Goal: Information Seeking & Learning: Compare options

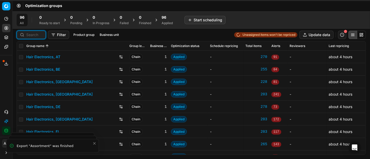
click at [35, 34] on input at bounding box center [34, 34] width 16 height 5
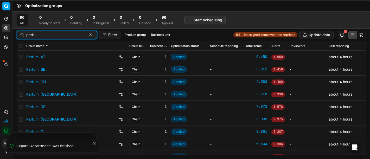
type input "parfu"
click at [41, 108] on link "Parfum, DE" at bounding box center [35, 106] width 19 height 5
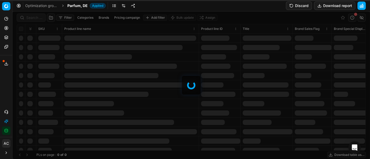
click at [124, 7] on link at bounding box center [123, 6] width 8 height 8
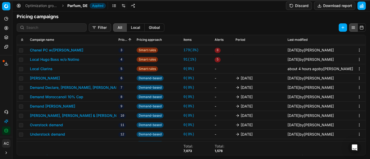
scroll to position [151, 0]
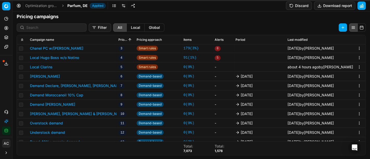
click at [45, 66] on button "Local Clarins" at bounding box center [41, 66] width 23 height 5
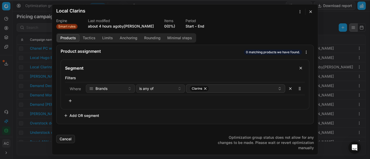
click at [34, 46] on div "We are saving PC settings. Please wait, it should take a few minutes Local Clar…" at bounding box center [185, 79] width 370 height 159
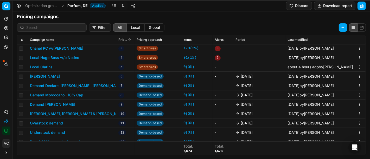
click at [116, 5] on link at bounding box center [114, 6] width 8 height 8
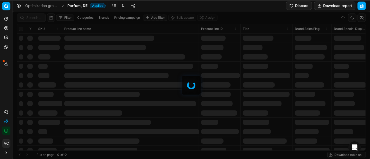
click at [31, 17] on div at bounding box center [190, 85] width 357 height 148
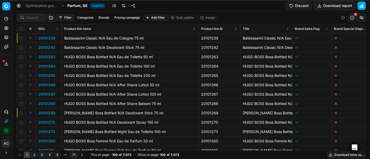
click at [31, 17] on div "Filter Categories Brands Pricing campaign Add filter Bulk update Assign SKU Pro…" at bounding box center [190, 85] width 357 height 148
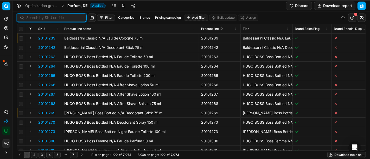
click at [31, 17] on input at bounding box center [54, 17] width 57 height 5
paste input "80000028-75"
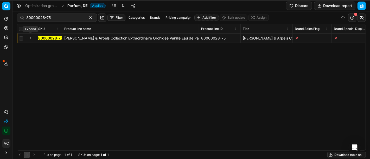
click at [31, 38] on button "Expand" at bounding box center [30, 38] width 6 height 6
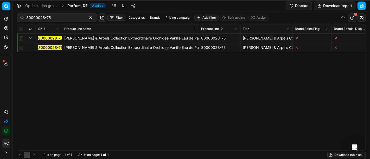
click at [58, 47] on mark "80000028-75" at bounding box center [50, 47] width 24 height 4
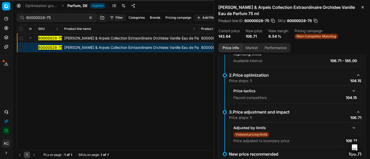
scroll to position [89, 0]
click at [351, 89] on button "button" at bounding box center [354, 90] width 6 height 6
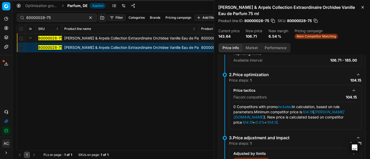
click at [253, 45] on button "Market" at bounding box center [251, 48] width 19 height 8
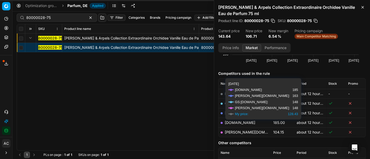
scroll to position [60, 0]
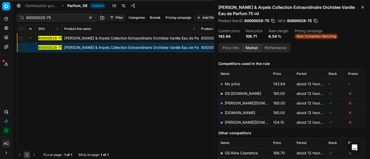
click at [233, 121] on link "[PERSON_NAME][DOMAIN_NAME]" at bounding box center [255, 122] width 60 height 4
click at [48, 17] on input "80000028-75" at bounding box center [54, 17] width 57 height 5
paste input "39156"
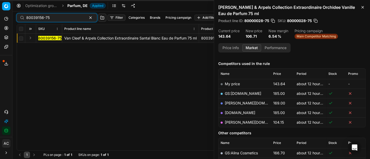
click at [30, 40] on button "Expand" at bounding box center [30, 38] width 6 height 6
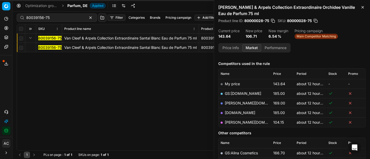
click at [44, 48] on mark "80039156-75" at bounding box center [49, 47] width 23 height 4
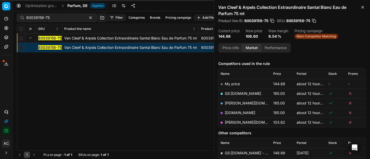
click at [237, 123] on link "[PERSON_NAME][DOMAIN_NAME]" at bounding box center [255, 122] width 60 height 4
click at [53, 18] on input "80039156-75" at bounding box center [54, 17] width 57 height 5
paste input "20585-150"
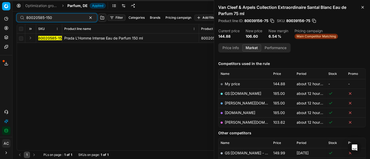
click at [153, 114] on div "80020585-150 Prada L'Homme Intense Eau de Parfum 150 ml 80020585-150 Prada L'Ho…" at bounding box center [191, 92] width 348 height 117
click at [33, 37] on button "Expand" at bounding box center [30, 38] width 6 height 6
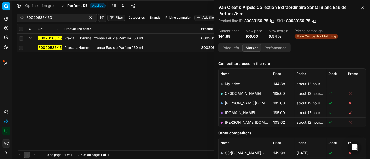
click at [49, 48] on mark "80020585-150" at bounding box center [51, 47] width 26 height 4
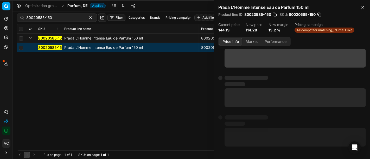
click at [229, 43] on button "Price info" at bounding box center [230, 42] width 23 height 8
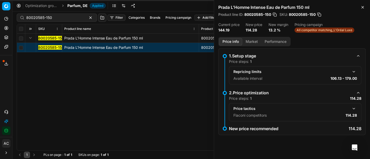
click at [353, 107] on button "button" at bounding box center [354, 109] width 6 height 6
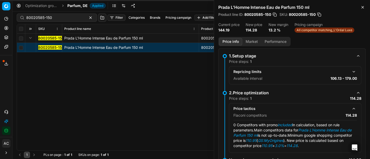
click at [249, 43] on button "Market" at bounding box center [251, 42] width 19 height 8
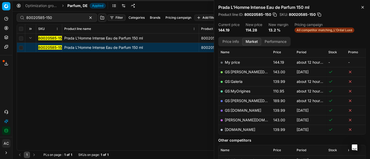
scroll to position [51, 0]
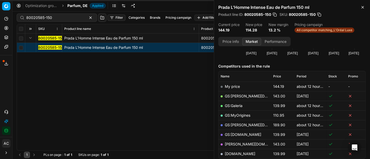
click at [243, 114] on link "GS:MyOrigines" at bounding box center [237, 115] width 25 height 4
click at [50, 16] on input "80020585-150" at bounding box center [54, 17] width 57 height 5
paste input "11021-0018583"
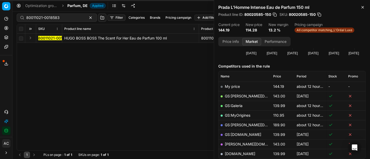
click at [158, 91] on div "80011021-0018583 HUGO BOSS BOSS The Scent For Her Eau de Parfum 100 ml 80011021…" at bounding box center [191, 92] width 348 height 117
click at [28, 39] on button "Expand" at bounding box center [30, 38] width 6 height 6
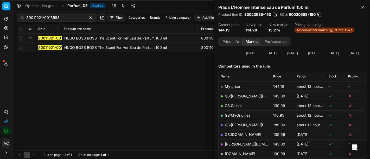
click at [45, 48] on mark "80011021-0018583" at bounding box center [54, 47] width 33 height 4
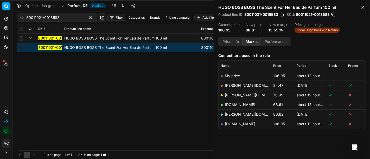
scroll to position [62, 0]
click at [238, 105] on link "[DOMAIN_NAME]" at bounding box center [240, 105] width 30 height 4
click at [50, 16] on input "80011021-0018583" at bounding box center [54, 17] width 57 height 5
paste input "31367-100"
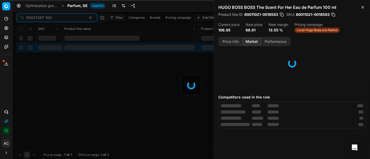
scroll to position [62, 0]
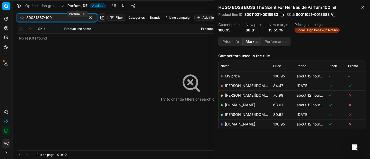
type input "80031367-100"
click at [71, 5] on span "Parfum, DE" at bounding box center [77, 5] width 20 height 5
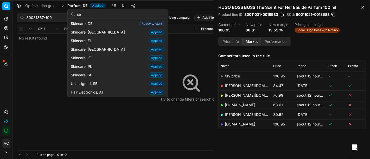
scroll to position [73, 0]
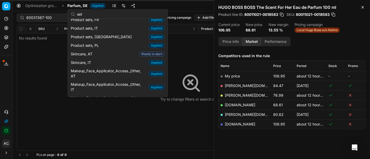
type input "set"
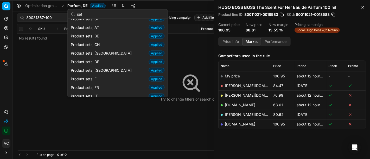
scroll to position [0, 0]
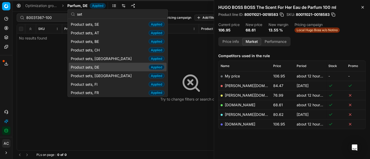
click at [101, 65] on span "Product sets, DE" at bounding box center [86, 66] width 30 height 5
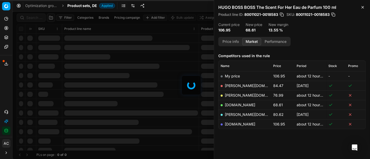
click at [29, 15] on div at bounding box center [190, 85] width 357 height 148
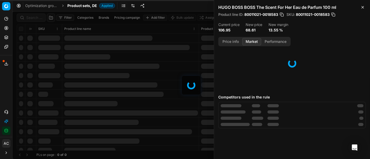
scroll to position [62, 0]
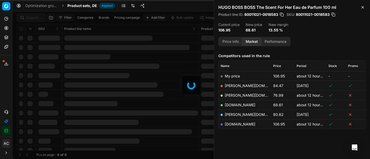
click at [29, 17] on div at bounding box center [190, 85] width 357 height 148
click at [29, 17] on div "Filter Categories Brands Pricing campaign Add filter Bulk update Assign SKU Pro…" at bounding box center [190, 85] width 357 height 148
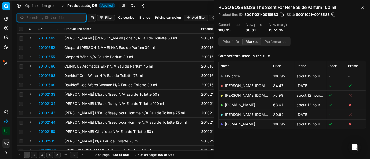
paste input "80031367-100"
click at [29, 17] on input at bounding box center [54, 17] width 57 height 5
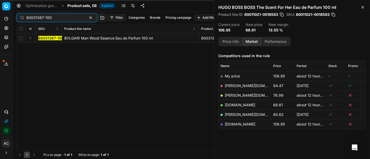
click at [30, 41] on button "Expand" at bounding box center [30, 38] width 6 height 6
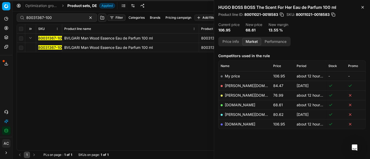
click at [45, 48] on mark "80031367-100" at bounding box center [50, 47] width 25 height 4
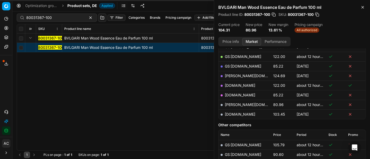
scroll to position [109, 0]
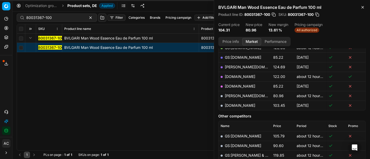
click at [238, 94] on link "[PERSON_NAME][DOMAIN_NAME]" at bounding box center [255, 96] width 60 height 4
click at [43, 15] on input "80031367-100" at bounding box center [54, 17] width 57 height 5
paste input "27120-7"
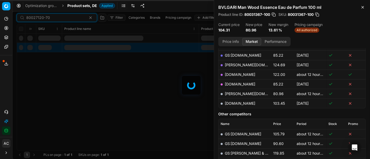
scroll to position [109, 0]
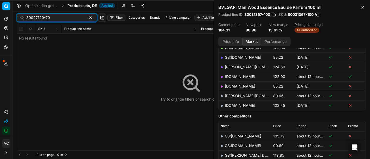
type input "80027120-70"
click at [76, 5] on span "Product sets, DE" at bounding box center [82, 5] width 30 height 5
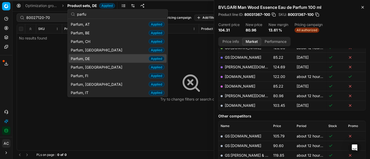
type input "parfu"
click at [98, 59] on div "Parfum, DE Applied" at bounding box center [118, 58] width 98 height 9
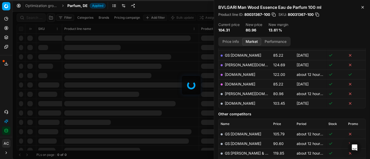
scroll to position [109, 0]
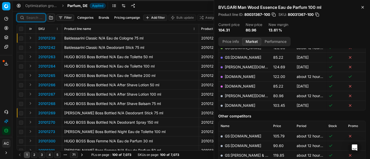
click at [35, 16] on input at bounding box center [34, 17] width 16 height 5
paste input "80027120-70"
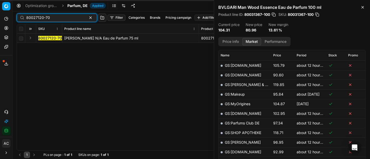
scroll to position [109, 0]
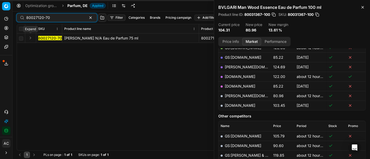
click at [32, 37] on button "Expand" at bounding box center [30, 38] width 6 height 6
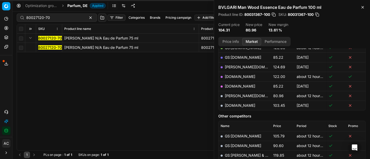
click at [50, 48] on mark "80027120-70" at bounding box center [50, 47] width 24 height 4
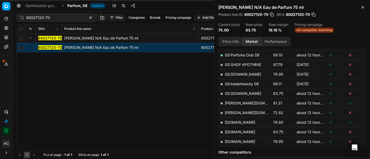
scroll to position [173, 0]
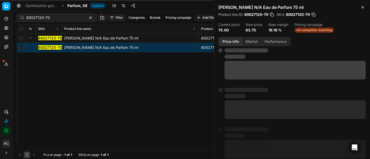
click at [230, 40] on button "Price info" at bounding box center [230, 42] width 23 height 8
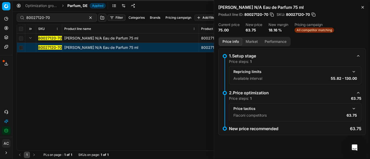
click at [352, 107] on button "button" at bounding box center [354, 109] width 6 height 6
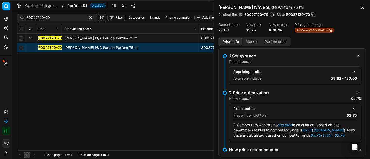
click at [250, 40] on button "Market" at bounding box center [251, 42] width 19 height 8
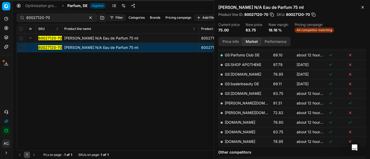
scroll to position [141, 0]
click at [247, 129] on link "[DOMAIN_NAME]" at bounding box center [240, 131] width 30 height 4
click at [62, 14] on div "80027120-70" at bounding box center [57, 18] width 80 height 8
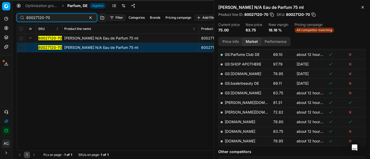
paste input "20102195"
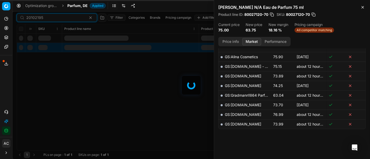
scroll to position [141, 0]
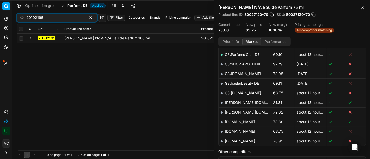
click at [29, 39] on button "Expand" at bounding box center [30, 38] width 6 height 6
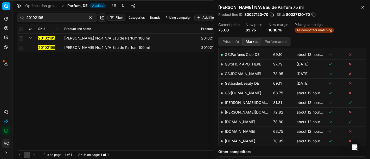
click at [49, 45] on span "20102195" at bounding box center [46, 47] width 17 height 5
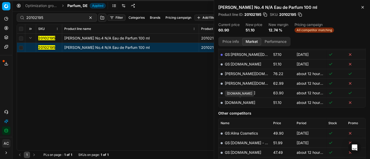
scroll to position [122, 0]
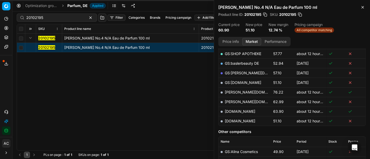
click at [241, 121] on link "[DOMAIN_NAME]" at bounding box center [240, 121] width 30 height 4
click at [64, 15] on input "20102195" at bounding box center [54, 17] width 57 height 5
paste input "643"
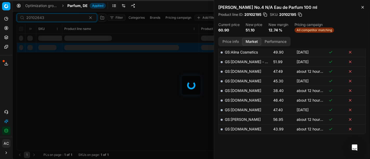
scroll to position [122, 0]
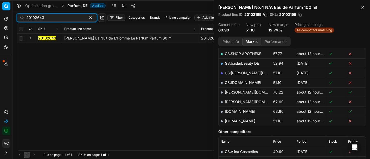
type input "20102643"
click at [31, 37] on button "Expand" at bounding box center [30, 38] width 6 height 6
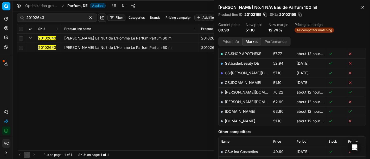
click at [44, 47] on mark "20102643" at bounding box center [47, 47] width 18 height 4
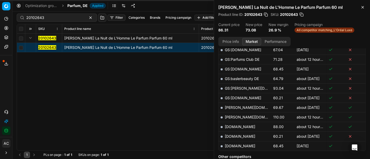
scroll to position [157, 0]
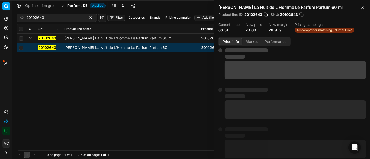
click at [232, 40] on button "Price info" at bounding box center [230, 42] width 23 height 8
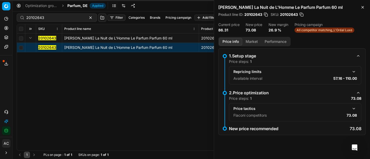
click at [355, 108] on button "button" at bounding box center [354, 109] width 6 height 6
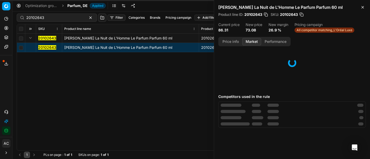
click at [249, 42] on button "Market" at bounding box center [251, 42] width 19 height 8
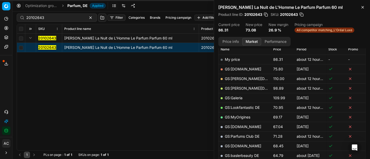
scroll to position [81, 0]
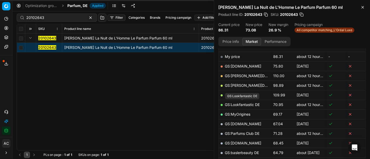
click at [252, 104] on link "GS:Lookfantastic DE" at bounding box center [242, 104] width 35 height 4
click at [76, 7] on span "Parfum, DE" at bounding box center [77, 5] width 20 height 5
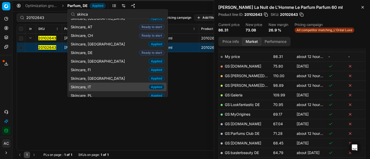
scroll to position [0, 0]
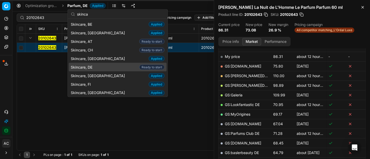
type input "skinca"
click at [100, 69] on div "Skincare, DE Ready to start" at bounding box center [118, 67] width 98 height 9
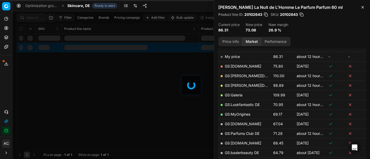
click at [36, 16] on div at bounding box center [190, 85] width 357 height 148
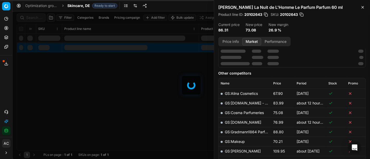
scroll to position [81, 0]
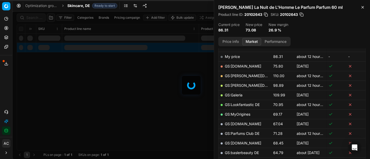
click at [36, 16] on div at bounding box center [190, 85] width 357 height 148
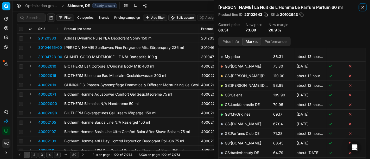
click at [362, 7] on icon "button" at bounding box center [362, 7] width 4 height 4
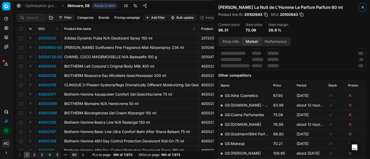
scroll to position [83, 0]
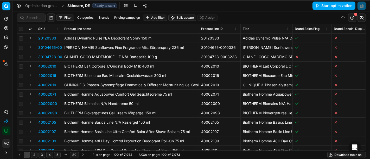
click at [323, 2] on button "Start optimization" at bounding box center [333, 6] width 43 height 8
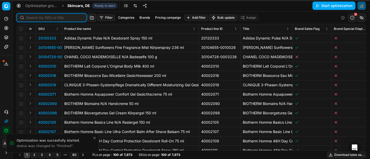
click at [27, 18] on input at bounding box center [54, 17] width 57 height 5
paste input "80042580-100"
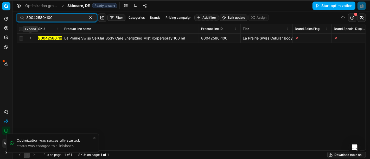
type input "80042580-100"
click at [30, 37] on button "Expand" at bounding box center [30, 38] width 6 height 6
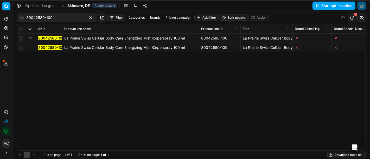
click at [47, 47] on mark "80042580-100" at bounding box center [51, 47] width 26 height 4
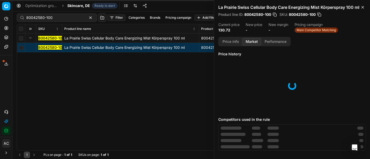
click at [251, 46] on button "Market" at bounding box center [251, 42] width 19 height 8
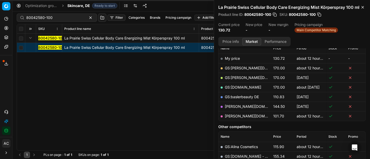
scroll to position [80, 0]
click at [237, 118] on link "[PERSON_NAME][DOMAIN_NAME]" at bounding box center [255, 116] width 60 height 4
click at [152, 102] on div "80042580-100 La Prairie Swiss Cellular Body Care Energizing Mist Körperspray 10…" at bounding box center [191, 92] width 348 height 117
click at [81, 5] on span "Skincare, DE" at bounding box center [78, 5] width 23 height 5
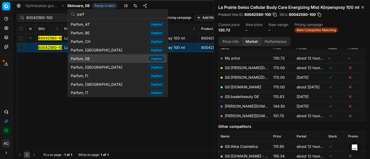
type input "parf"
click at [89, 55] on div "Parfum, DE Applied" at bounding box center [118, 58] width 98 height 9
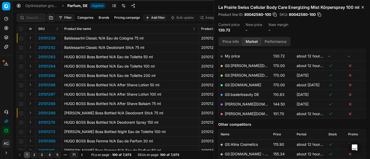
scroll to position [80, 0]
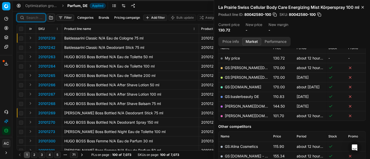
click at [28, 18] on input at bounding box center [34, 17] width 16 height 5
paste input "90004920-0007436"
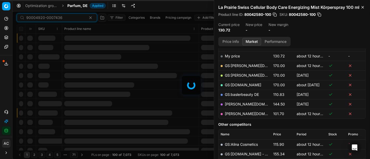
scroll to position [80, 0]
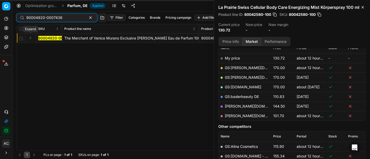
click at [30, 36] on button "Expand" at bounding box center [30, 38] width 6 height 6
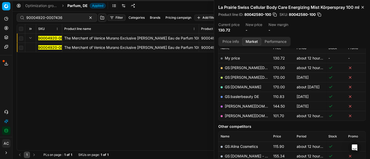
click at [49, 47] on mark "90004920-0007436" at bounding box center [56, 47] width 36 height 4
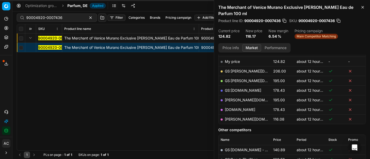
scroll to position [82, 0]
click at [236, 118] on link "[PERSON_NAME][DOMAIN_NAME]" at bounding box center [255, 120] width 60 height 4
click at [44, 14] on div "90004920-0007436" at bounding box center [57, 18] width 80 height 8
paste input "80076665-100"
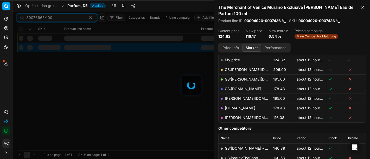
scroll to position [82, 0]
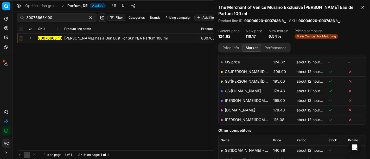
click at [30, 37] on button "Expand" at bounding box center [30, 38] width 6 height 6
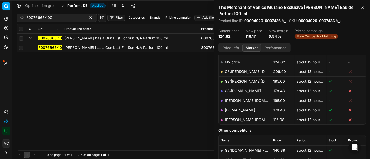
click at [50, 46] on mark "80076665-100" at bounding box center [51, 47] width 26 height 4
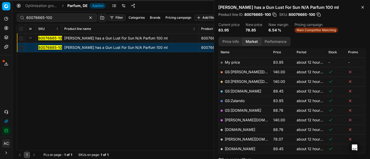
scroll to position [80, 0]
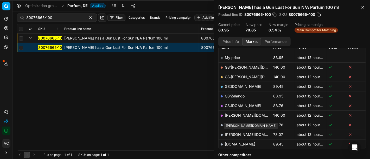
click at [234, 134] on link "[PERSON_NAME][DOMAIN_NAME]" at bounding box center [255, 134] width 60 height 4
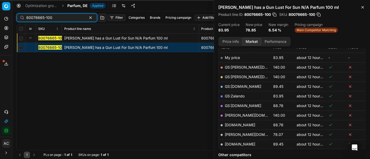
click at [52, 18] on input "80076665-100" at bounding box center [54, 17] width 57 height 5
paste input "5026"
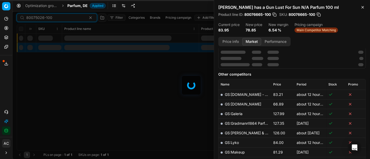
scroll to position [80, 0]
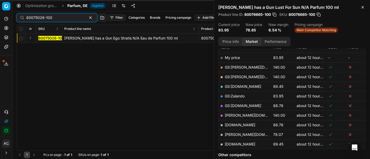
click at [29, 36] on button "Expand" at bounding box center [30, 38] width 6 height 6
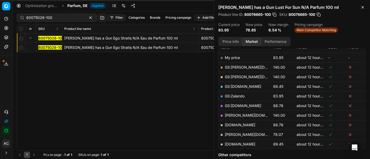
click at [56, 49] on mark "80075026-100" at bounding box center [51, 47] width 26 height 4
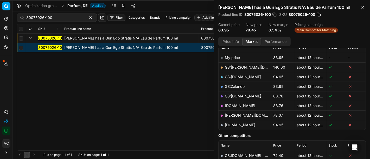
click at [236, 115] on link "[PERSON_NAME][DOMAIN_NAME]" at bounding box center [255, 115] width 60 height 4
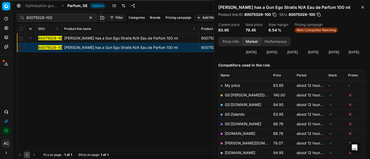
scroll to position [53, 0]
click at [68, 10] on div "Optimization groups Parfum, DE Applied Discard Download report" at bounding box center [190, 5] width 357 height 11
click at [68, 13] on div "80075026-100 Filter Categories Brands Pricing campaign Add filter Bulk update A…" at bounding box center [191, 17] width 349 height 12
click at [68, 14] on div "80075026-100" at bounding box center [57, 18] width 80 height 8
paste input "44663-5"
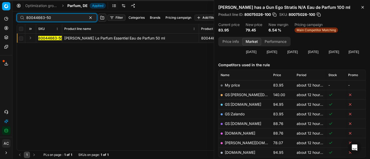
type input "80044663-50"
click at [30, 37] on button "Expand" at bounding box center [30, 38] width 6 height 6
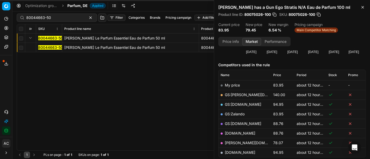
click at [44, 47] on mark "80044663-50" at bounding box center [50, 47] width 25 height 4
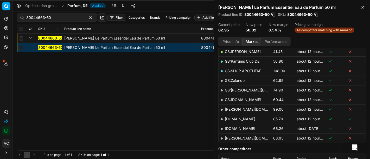
scroll to position [124, 0]
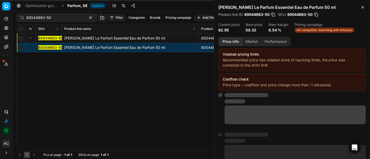
click at [236, 44] on button "Price info" at bounding box center [230, 42] width 23 height 8
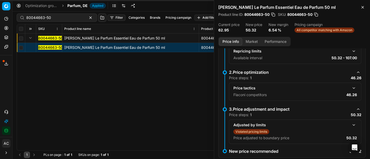
scroll to position [66, 0]
click at [351, 86] on button "button" at bounding box center [354, 88] width 6 height 6
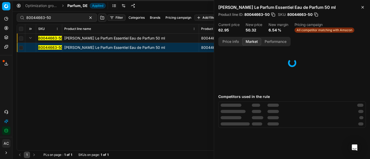
click at [253, 42] on button "Market" at bounding box center [251, 42] width 19 height 8
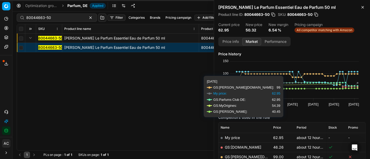
scroll to position [24, 0]
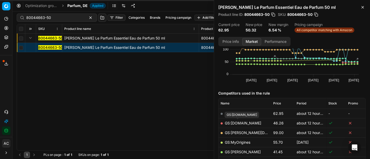
click at [235, 124] on link "GS:[DOMAIN_NAME]" at bounding box center [243, 123] width 36 height 4
click at [76, 8] on span "Parfum, DE" at bounding box center [77, 5] width 20 height 5
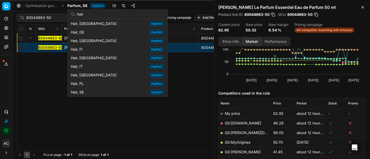
scroll to position [129, 0]
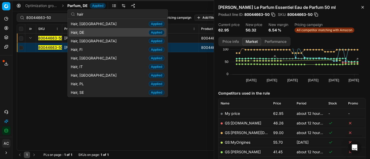
type input "hair"
click at [94, 29] on div "Hair, DE Applied" at bounding box center [118, 32] width 98 height 9
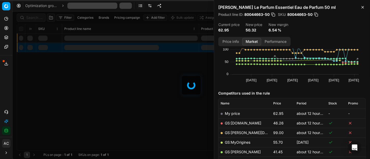
click at [36, 17] on div at bounding box center [190, 85] width 357 height 148
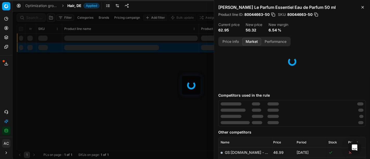
click at [36, 17] on div at bounding box center [190, 85] width 357 height 148
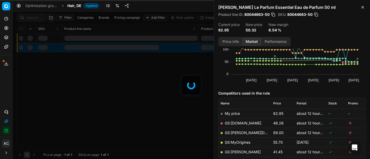
click at [36, 17] on div at bounding box center [190, 85] width 357 height 148
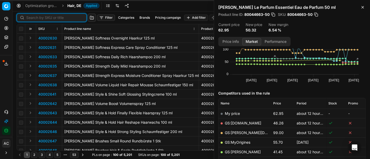
click at [36, 17] on input at bounding box center [54, 17] width 57 height 5
paste input "90016928-0026587"
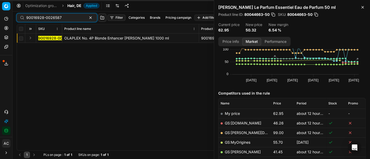
click at [31, 39] on button "Expand" at bounding box center [30, 38] width 6 height 6
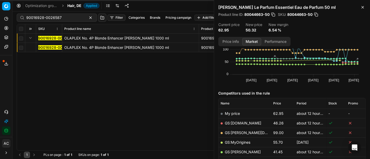
click at [43, 47] on mark "90016928-0026587" at bounding box center [55, 47] width 35 height 4
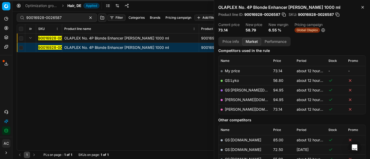
scroll to position [66, 0]
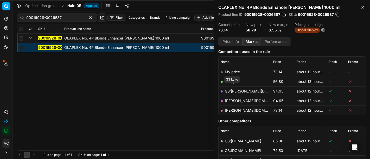
click at [234, 84] on link "GS:Lyko" at bounding box center [232, 81] width 14 height 4
click at [59, 19] on input "90016928-0026587" at bounding box center [54, 17] width 57 height 5
paste input "80049585-1"
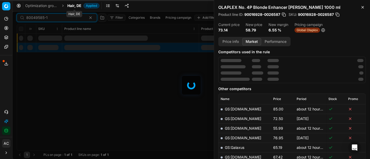
scroll to position [66, 0]
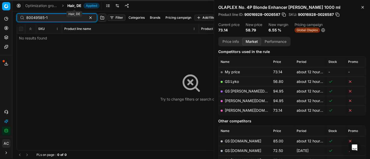
type input "80049585-1"
click at [79, 5] on span "Hair, DE" at bounding box center [74, 5] width 14 height 5
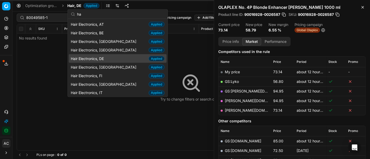
type input "ha"
click at [103, 59] on span "Hair Electronics, DE" at bounding box center [88, 58] width 35 height 5
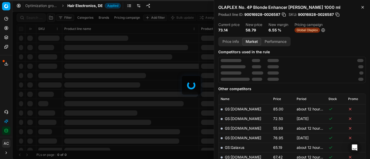
scroll to position [66, 0]
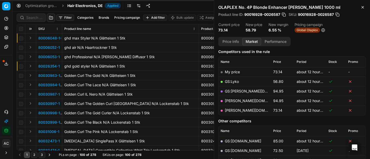
click at [30, 36] on button "Expand" at bounding box center [30, 38] width 6 height 6
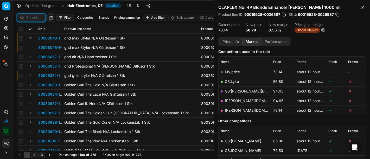
click at [42, 15] on input at bounding box center [34, 17] width 16 height 5
paste input "80049585-1"
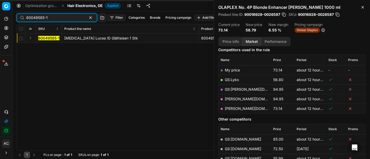
scroll to position [66, 0]
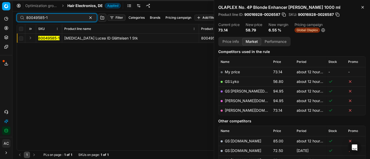
type input "80049585-1"
click at [32, 39] on button "Expand" at bounding box center [30, 38] width 6 height 6
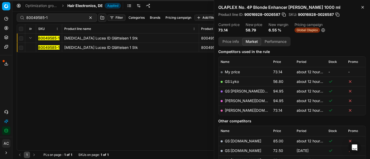
click at [49, 46] on mark "80049585-1" at bounding box center [48, 47] width 21 height 4
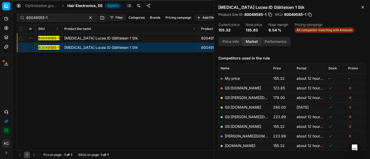
scroll to position [59, 0]
click at [244, 146] on link "[DOMAIN_NAME]" at bounding box center [240, 146] width 30 height 4
click at [79, 8] on span "Hair Electronics, DE" at bounding box center [84, 5] width 35 height 5
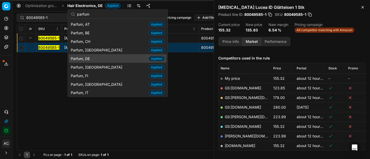
type input "parfum"
click at [110, 57] on div "Parfum, DE Applied" at bounding box center [118, 58] width 98 height 9
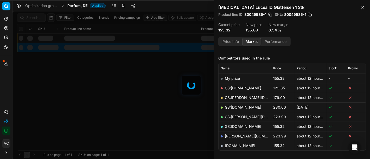
click at [31, 19] on div at bounding box center [190, 85] width 357 height 148
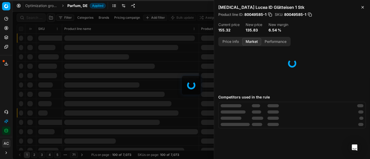
scroll to position [59, 0]
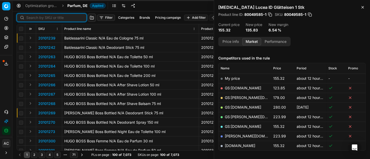
click at [31, 19] on input at bounding box center [54, 17] width 57 height 5
paste input "90015693-0024483"
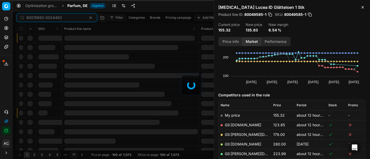
scroll to position [59, 0]
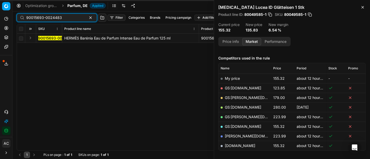
type input "90015693-0024483"
click at [31, 37] on button "Expand" at bounding box center [30, 38] width 6 height 6
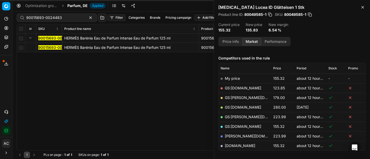
click at [44, 47] on mark "90015693-0024483" at bounding box center [56, 47] width 36 height 4
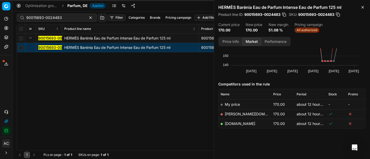
scroll to position [33, 0]
click at [233, 38] on button "Price info" at bounding box center [230, 42] width 23 height 8
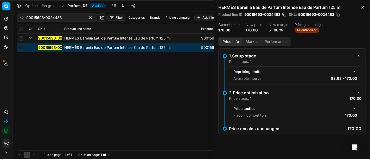
scroll to position [0, 0]
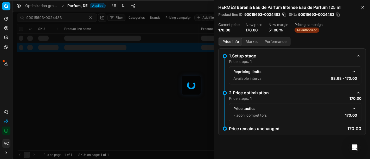
click at [69, 6] on span "Parfum, DE" at bounding box center [77, 5] width 20 height 5
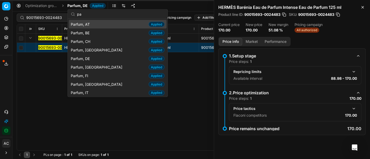
type input "pa"
click at [106, 25] on div "Parfum, AT Applied" at bounding box center [118, 24] width 98 height 9
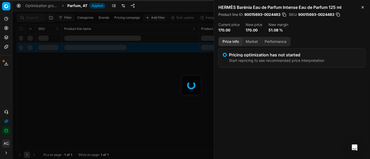
click at [38, 19] on div at bounding box center [190, 85] width 357 height 148
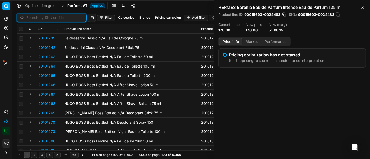
click at [38, 19] on input at bounding box center [54, 17] width 57 height 5
paste input "80020585-150"
click at [38, 19] on input at bounding box center [54, 17] width 57 height 5
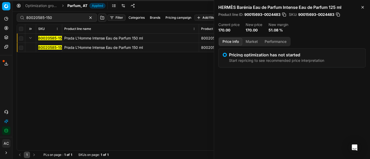
click at [42, 49] on mark "80020585-150" at bounding box center [51, 47] width 26 height 4
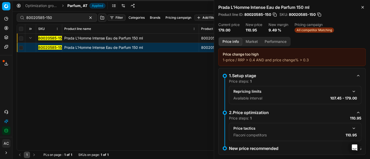
scroll to position [7, 0]
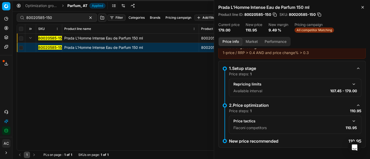
click at [351, 121] on button "button" at bounding box center [354, 121] width 6 height 6
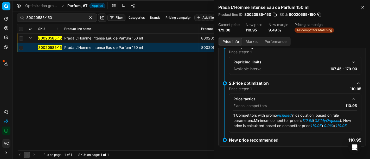
scroll to position [33, 0]
click at [254, 46] on div "Price info Market Performance" at bounding box center [254, 41] width 72 height 9
click at [253, 44] on button "Market" at bounding box center [251, 42] width 19 height 8
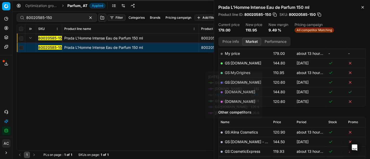
scroll to position [85, 0]
click at [241, 71] on link "GS:MyOrigines" at bounding box center [237, 72] width 25 height 4
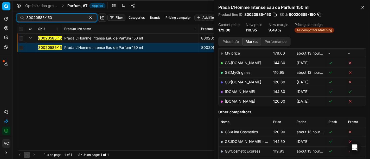
click at [50, 17] on input "80020585-150" at bounding box center [54, 17] width 57 height 5
paste input "70878-10"
type input "80070878-100"
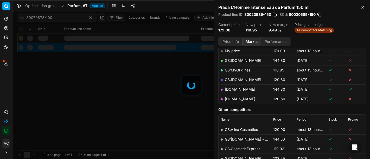
scroll to position [85, 0]
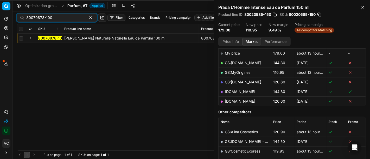
click at [31, 39] on button "Expand" at bounding box center [30, 38] width 6 height 6
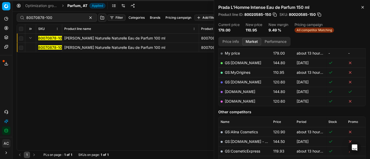
click at [48, 45] on mark "80070878-100" at bounding box center [51, 47] width 26 height 4
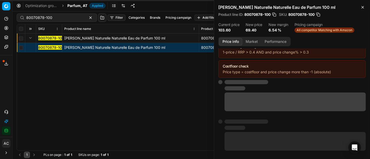
click at [231, 41] on button "Price info" at bounding box center [230, 42] width 23 height 8
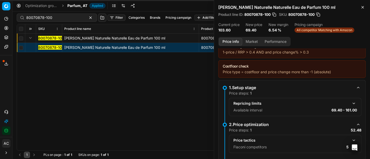
click at [351, 138] on button "button" at bounding box center [354, 140] width 6 height 6
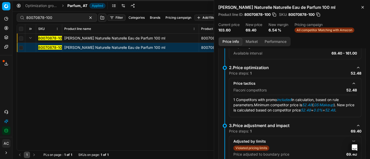
scroll to position [90, 0]
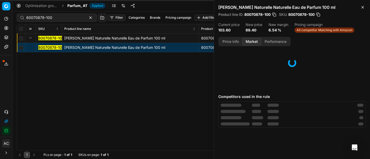
click at [254, 38] on button "Market" at bounding box center [251, 42] width 19 height 8
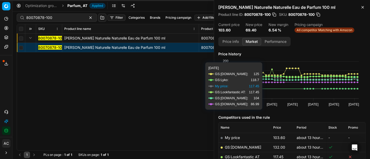
scroll to position [42, 0]
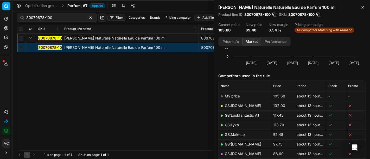
click at [237, 134] on link "GS:Makeup" at bounding box center [235, 134] width 20 height 4
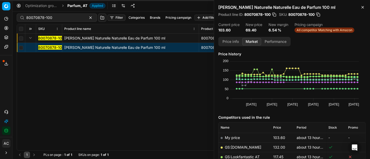
scroll to position [42, 0]
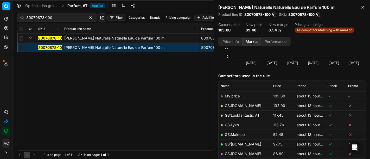
click at [68, 21] on div "80070878-100" at bounding box center [57, 18] width 80 height 8
paste input "11021-0018583"
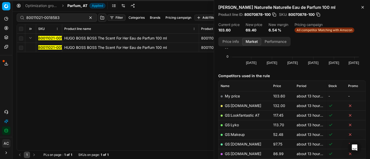
click at [56, 47] on mark "80011021-0018583" at bounding box center [54, 47] width 33 height 4
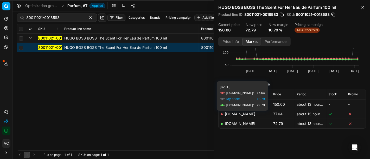
scroll to position [33, 0]
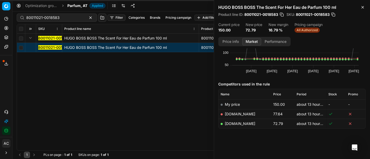
click at [240, 123] on link "[DOMAIN_NAME]" at bounding box center [240, 123] width 30 height 4
click at [54, 17] on input "80011021-0018583" at bounding box center [54, 17] width 57 height 5
paste input "538-80"
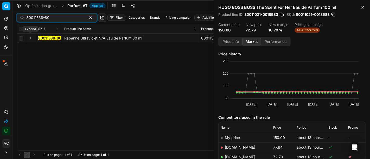
click at [27, 37] on button "Expand" at bounding box center [30, 38] width 6 height 6
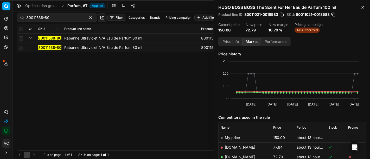
click at [50, 46] on mark "80011538-80" at bounding box center [49, 47] width 23 height 4
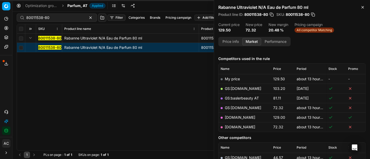
scroll to position [59, 0]
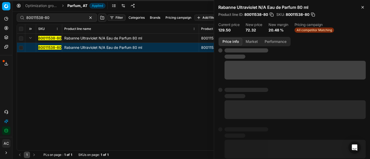
click at [230, 44] on button "Price info" at bounding box center [230, 42] width 23 height 8
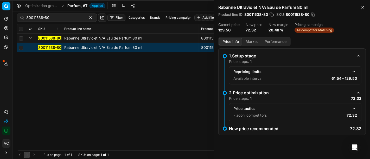
click at [352, 108] on button "button" at bounding box center [354, 109] width 6 height 6
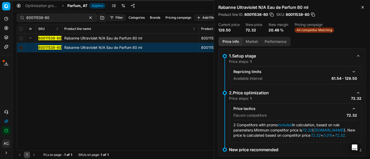
click at [250, 39] on button "Market" at bounding box center [251, 42] width 19 height 8
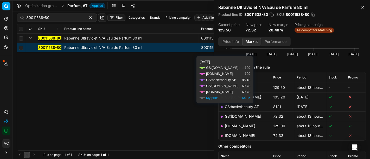
scroll to position [56, 0]
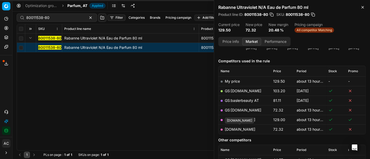
click at [245, 128] on link "[DOMAIN_NAME]" at bounding box center [240, 129] width 30 height 4
click at [47, 20] on input "80011538-80" at bounding box center [54, 17] width 57 height 5
paste input "20102643"
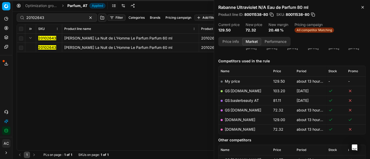
click at [49, 47] on mark "20102643" at bounding box center [47, 47] width 18 height 4
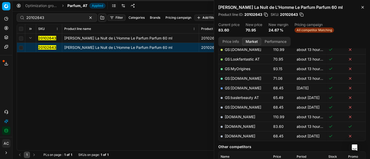
scroll to position [109, 0]
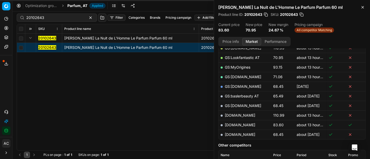
click at [227, 42] on button "Price info" at bounding box center [230, 42] width 23 height 8
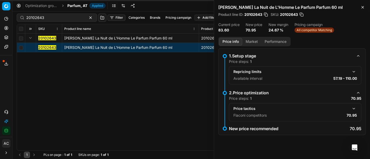
click at [354, 107] on button "button" at bounding box center [354, 109] width 6 height 6
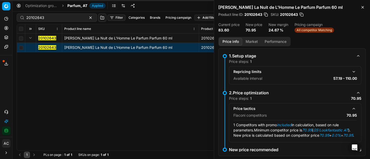
scroll to position [14, 0]
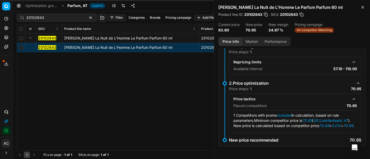
click at [248, 42] on button "Market" at bounding box center [251, 42] width 19 height 8
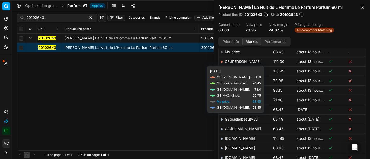
scroll to position [85, 0]
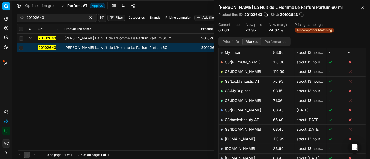
click at [243, 81] on link "GS:Lookfantastic AT" at bounding box center [242, 81] width 35 height 4
click at [49, 18] on input "20102643" at bounding box center [54, 17] width 57 height 5
paste input "80023396-50"
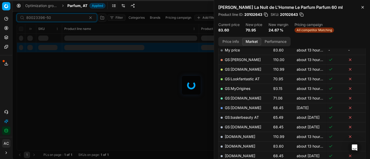
scroll to position [85, 0]
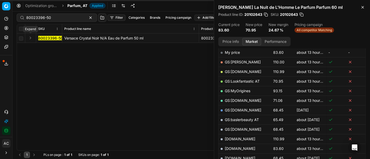
click at [29, 39] on button "Expand" at bounding box center [30, 38] width 6 height 6
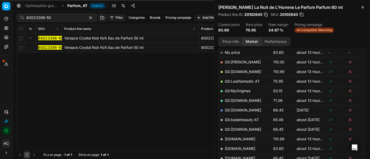
click at [50, 49] on mark "80023396-50" at bounding box center [50, 47] width 25 height 4
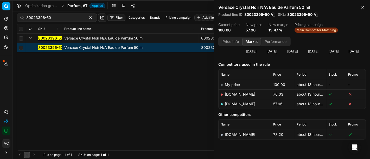
scroll to position [64, 0]
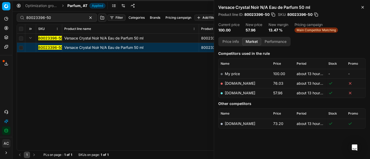
click at [243, 93] on link "[DOMAIN_NAME]" at bounding box center [240, 93] width 30 height 4
click at [51, 18] on input "80023396-50" at bounding box center [54, 17] width 57 height 5
paste input "20104185"
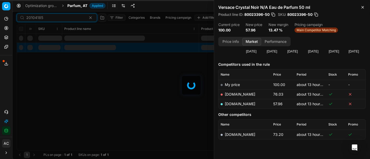
scroll to position [64, 0]
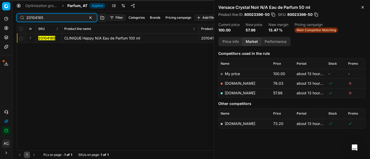
type input "20104185"
click at [29, 44] on div "20104185 CLINIQUE Happy N/A Eau de Parfum 100 ml 20104185 CLINIQUE Happy N/A Ea…" at bounding box center [191, 92] width 348 height 117
click at [31, 36] on button "Expand" at bounding box center [30, 38] width 6 height 6
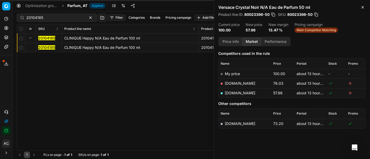
click at [47, 47] on mark "20104185" at bounding box center [46, 47] width 17 height 4
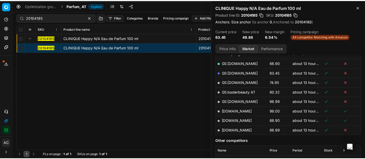
scroll to position [132, 0]
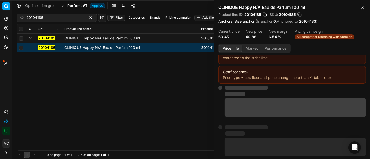
click at [232, 49] on button "Price info" at bounding box center [230, 49] width 23 height 8
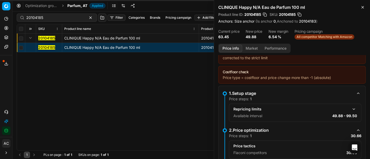
click at [303, 156] on div "Price tactics Flaconi competitors 30.66" at bounding box center [295, 150] width 132 height 18
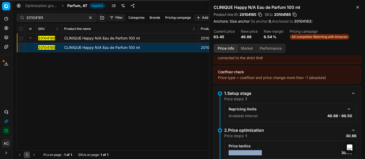
scroll to position [2, 0]
click at [292, 135] on div "Price steps: 1 30.66" at bounding box center [290, 135] width 132 height 5
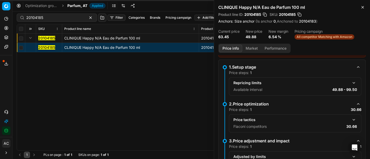
scroll to position [43, 0]
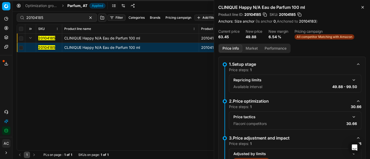
click at [351, 115] on button "button" at bounding box center [354, 117] width 6 height 6
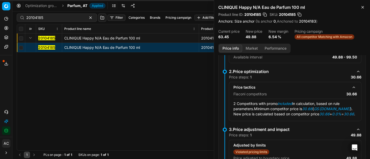
scroll to position [73, 0]
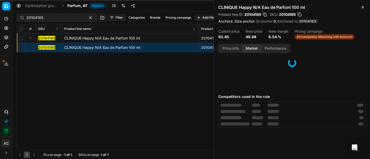
click at [248, 48] on button "Market" at bounding box center [251, 49] width 19 height 8
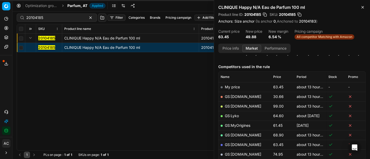
scroll to position [57, 0]
click at [233, 96] on link "GS:[DOMAIN_NAME]" at bounding box center [243, 96] width 36 height 4
click at [118, 90] on div "20104185 CLINIQUE Happy N/A Eau de Parfum 100 ml 20104185 CLINIQUE Happy N/A Ea…" at bounding box center [191, 92] width 348 height 117
click at [77, 7] on span "Parfum, AT" at bounding box center [77, 5] width 20 height 5
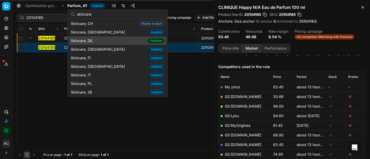
scroll to position [0, 0]
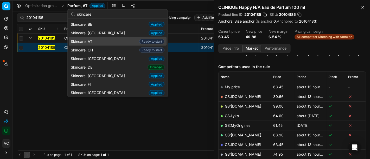
type input "skincare"
click at [111, 40] on div "Skincare, AT Ready to start" at bounding box center [118, 41] width 98 height 9
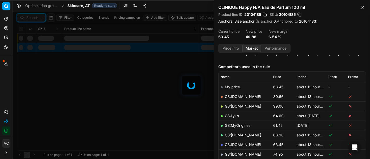
click at [37, 17] on input at bounding box center [34, 17] width 16 height 5
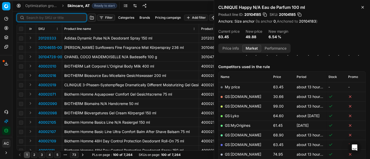
click at [37, 17] on input at bounding box center [54, 17] width 57 height 5
paste input "90006731-0010199"
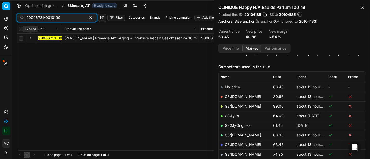
type input "90006731-0010199"
click at [31, 37] on button "Expand" at bounding box center [30, 38] width 6 height 6
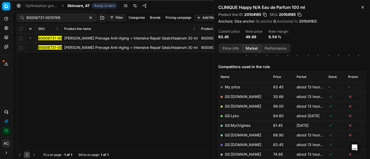
click at [48, 47] on mark "90006731-0010199" at bounding box center [55, 47] width 34 height 4
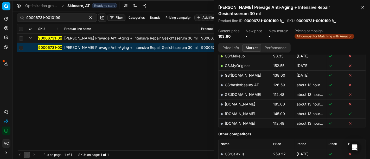
scroll to position [136, 0]
click at [233, 46] on button "Price info" at bounding box center [230, 48] width 23 height 8
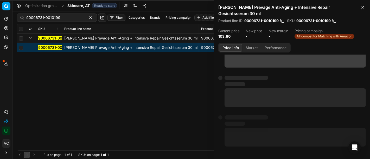
scroll to position [0, 0]
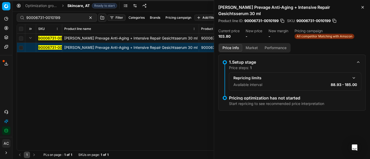
click at [354, 77] on button "button" at bounding box center [354, 78] width 6 height 6
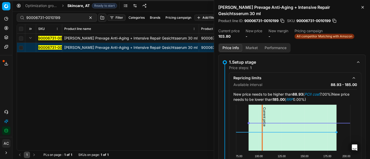
scroll to position [64, 0]
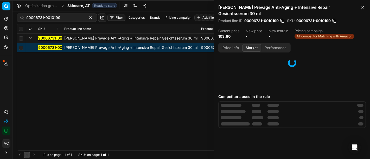
click at [252, 50] on button "Market" at bounding box center [251, 48] width 19 height 8
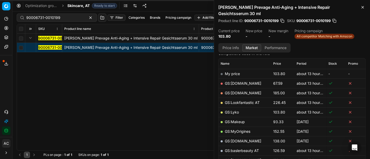
scroll to position [70, 0]
click at [239, 82] on link "GS:[DOMAIN_NAME]" at bounding box center [243, 83] width 36 height 4
click at [148, 92] on div "90006731-0010199 Elizabeth Arden Prevage Anti-Aging + Intensive Repair Gesichts…" at bounding box center [191, 92] width 348 height 117
click at [57, 14] on div "90006731-0010199" at bounding box center [57, 18] width 80 height 8
click at [84, 5] on span "Skincare, AT" at bounding box center [78, 5] width 22 height 5
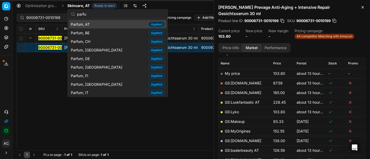
type input "parfu"
click at [96, 23] on div "Parfum, AT Applied" at bounding box center [118, 24] width 98 height 9
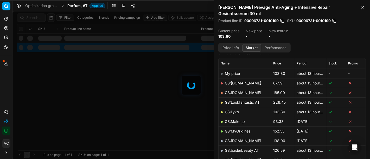
click at [36, 16] on div at bounding box center [190, 85] width 357 height 148
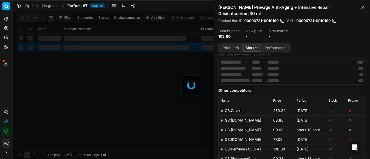
click at [36, 16] on div at bounding box center [190, 85] width 357 height 148
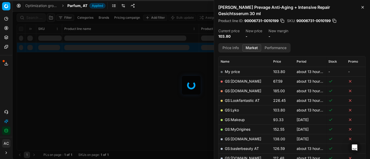
scroll to position [70, 0]
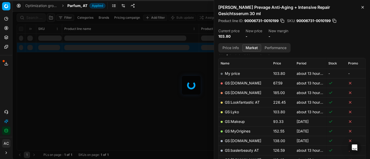
click at [36, 16] on div at bounding box center [190, 85] width 357 height 148
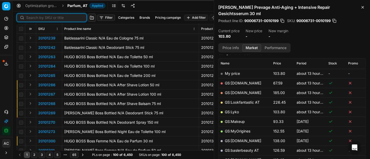
click at [36, 16] on input at bounding box center [54, 17] width 57 height 5
paste input "20103251"
click at [36, 16] on input at bounding box center [54, 17] width 57 height 5
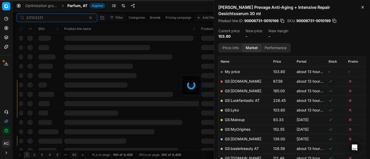
scroll to position [70, 0]
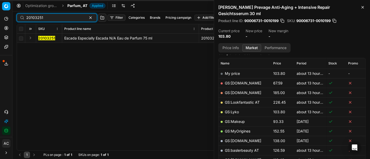
type input "20103251"
click at [30, 38] on button "Expand" at bounding box center [30, 38] width 6 height 6
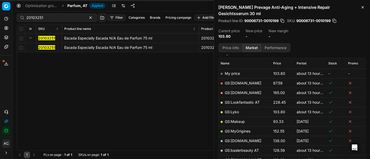
click at [43, 48] on mark "20103251" at bounding box center [46, 47] width 17 height 4
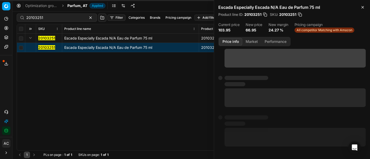
click at [232, 43] on button "Price info" at bounding box center [230, 42] width 23 height 8
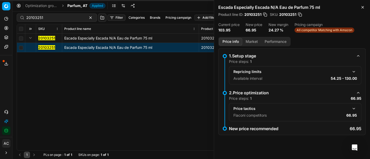
click at [353, 107] on button "button" at bounding box center [354, 109] width 6 height 6
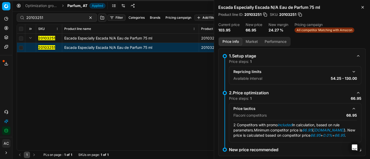
click at [255, 43] on button "Market" at bounding box center [251, 42] width 19 height 8
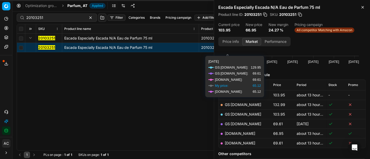
scroll to position [43, 0]
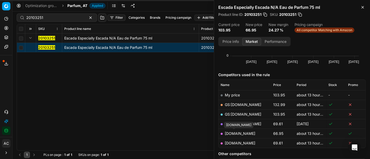
click at [238, 135] on link "[DOMAIN_NAME]" at bounding box center [240, 133] width 30 height 4
